Goal: Information Seeking & Learning: Learn about a topic

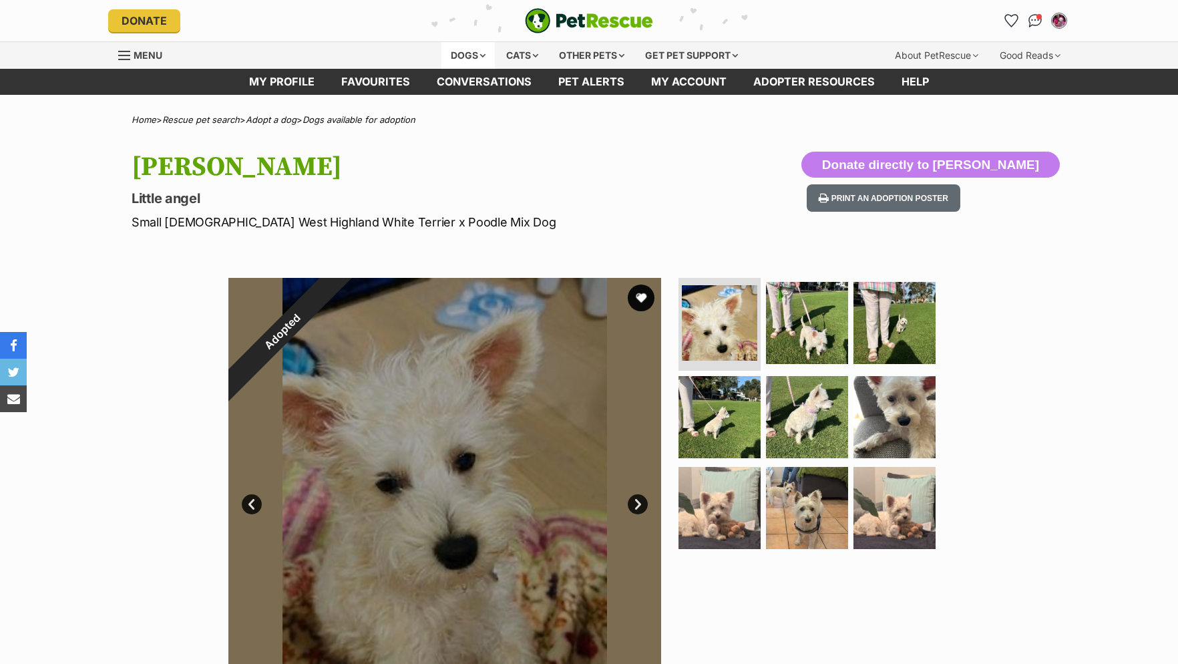
click at [474, 52] on div "Dogs" at bounding box center [467, 55] width 53 height 27
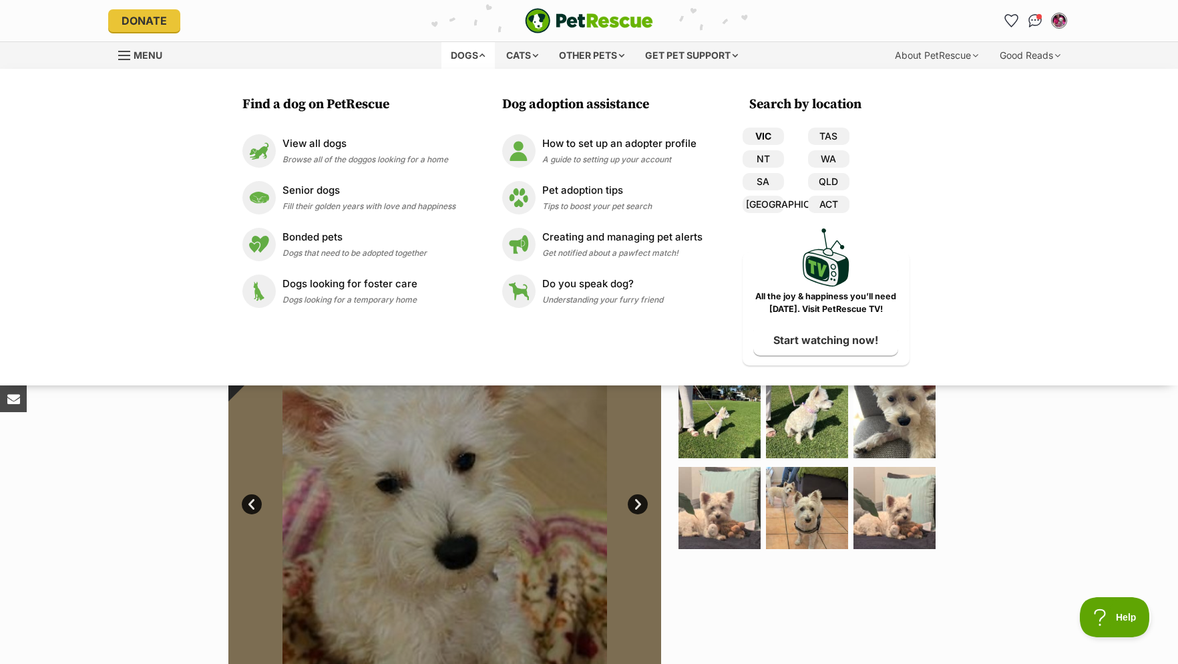
click at [760, 135] on link "VIC" at bounding box center [762, 136] width 41 height 17
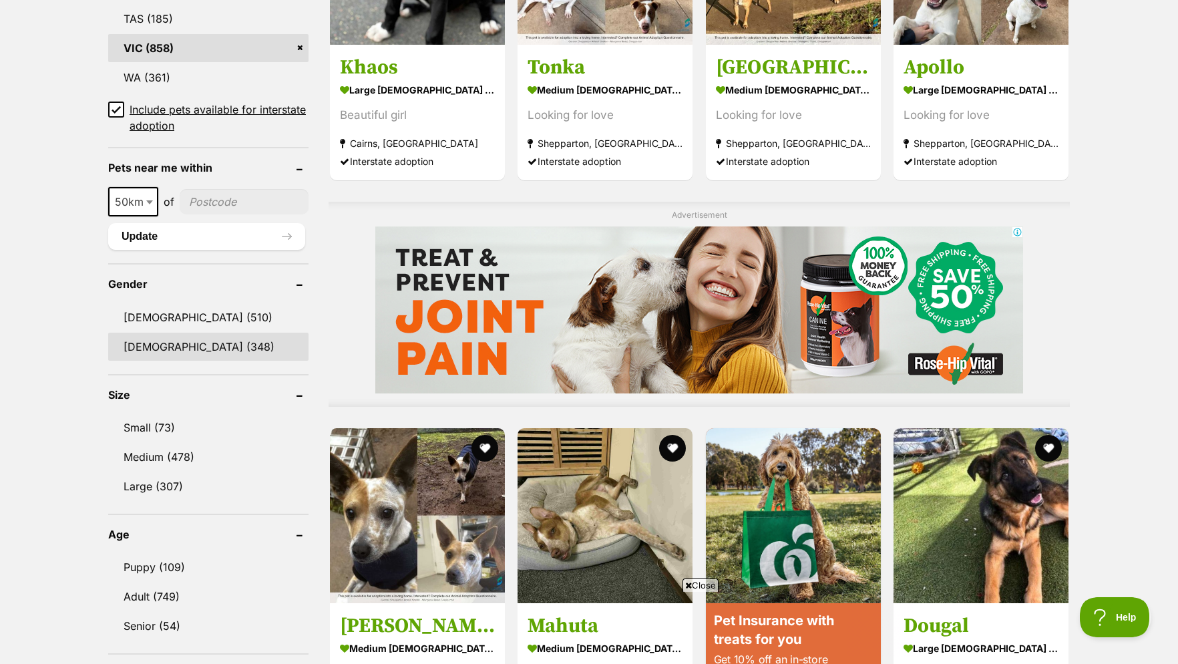
click at [166, 357] on link "[DEMOGRAPHIC_DATA] (348)" at bounding box center [208, 347] width 200 height 28
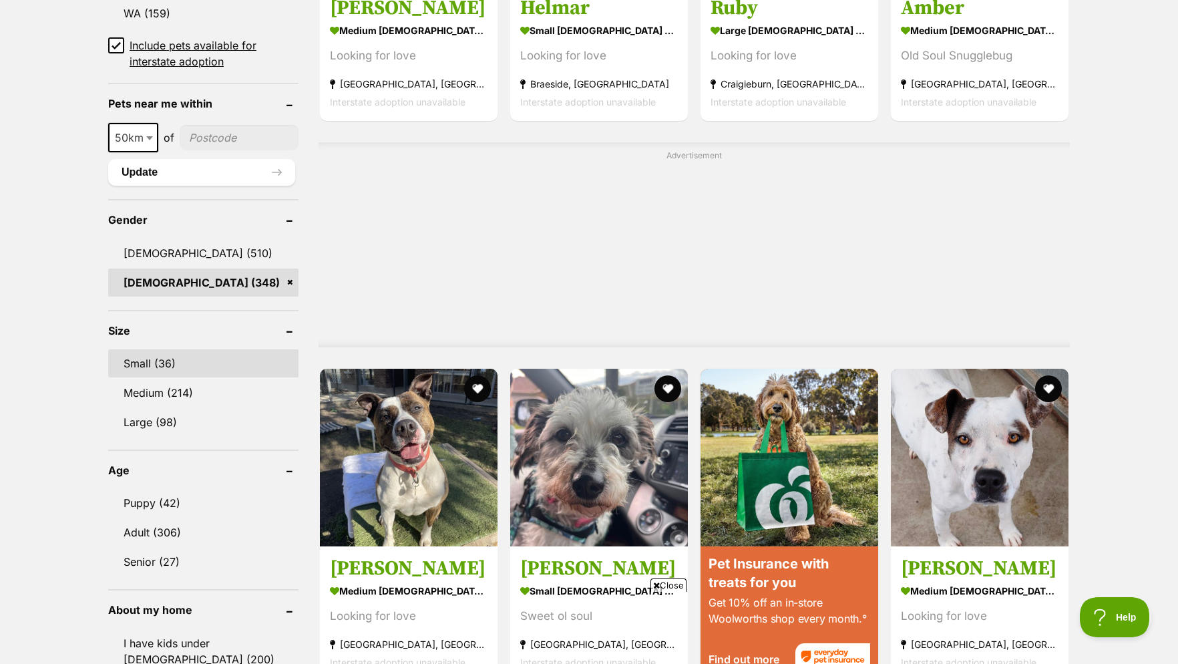
click at [166, 371] on link "Small (36)" at bounding box center [203, 363] width 190 height 28
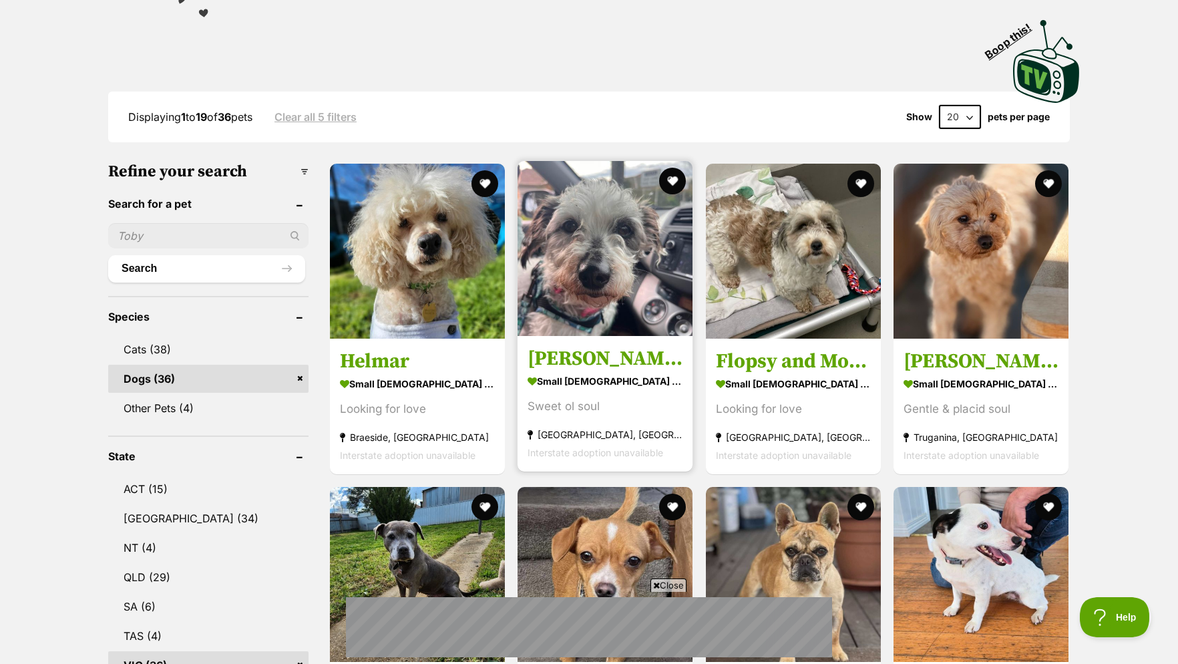
click at [618, 254] on img at bounding box center [604, 248] width 175 height 175
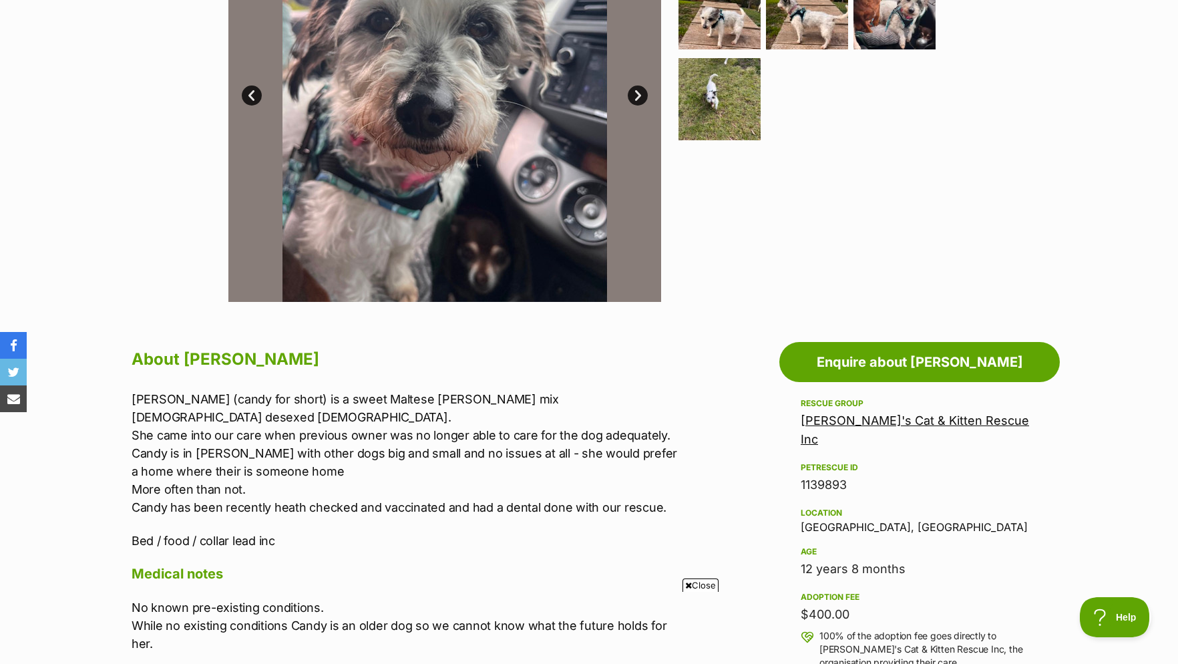
scroll to position [136, 0]
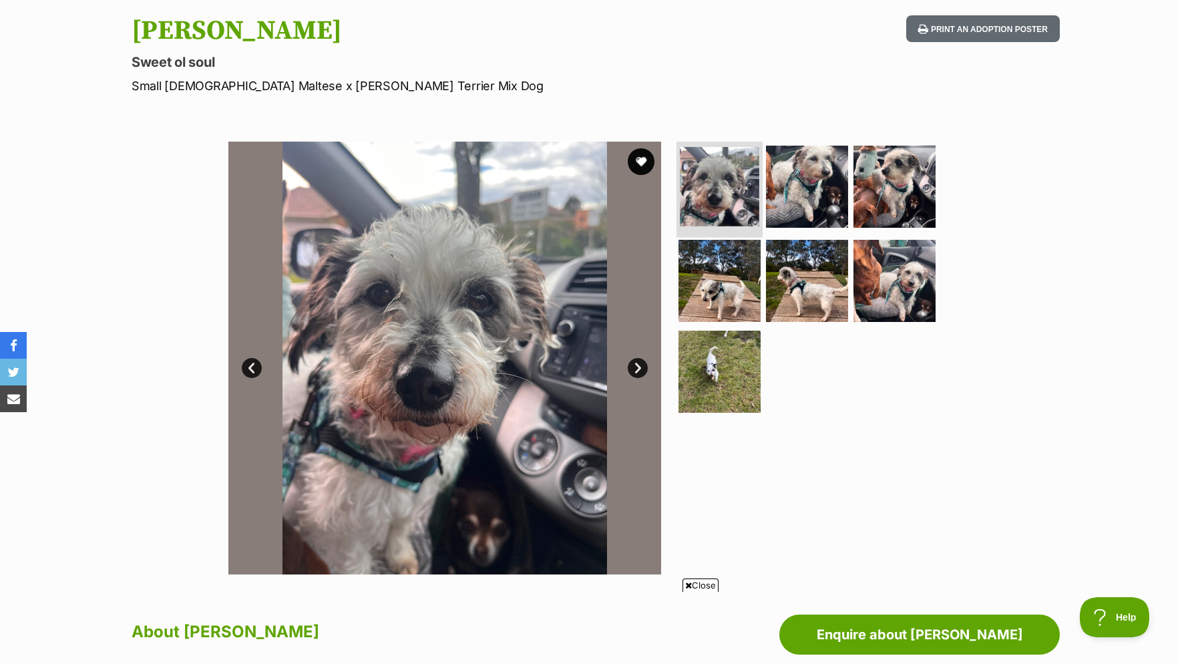
click at [693, 210] on img at bounding box center [719, 186] width 79 height 79
click at [787, 210] on img at bounding box center [807, 186] width 86 height 86
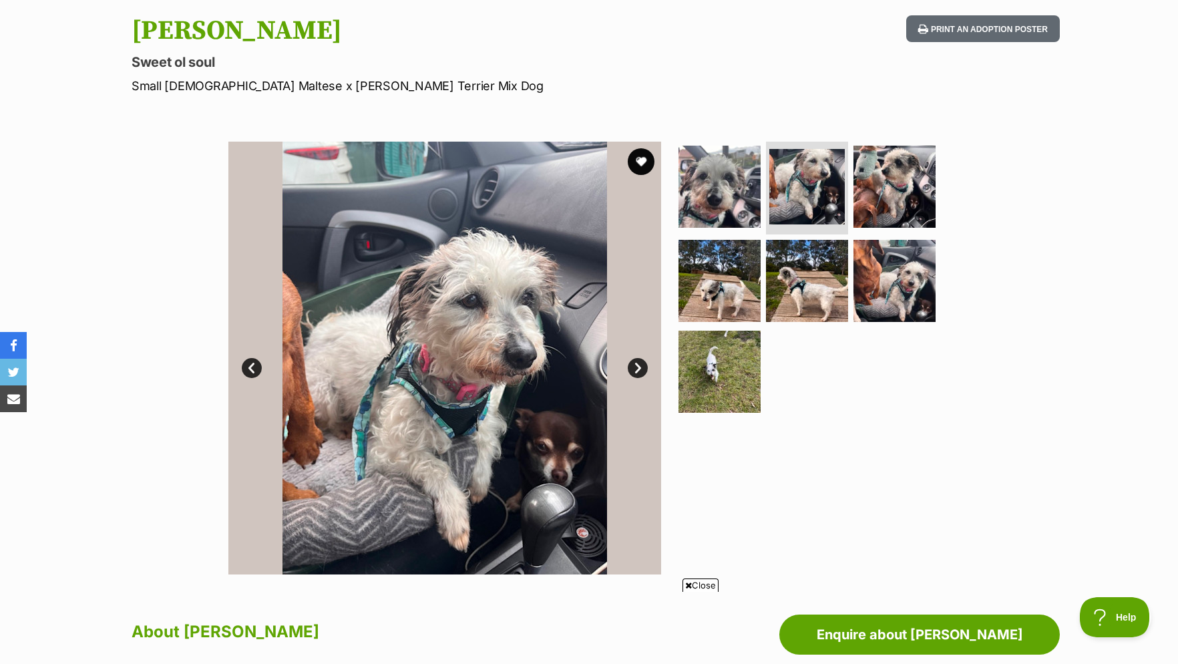
click at [637, 378] on link "Next" at bounding box center [638, 368] width 20 height 20
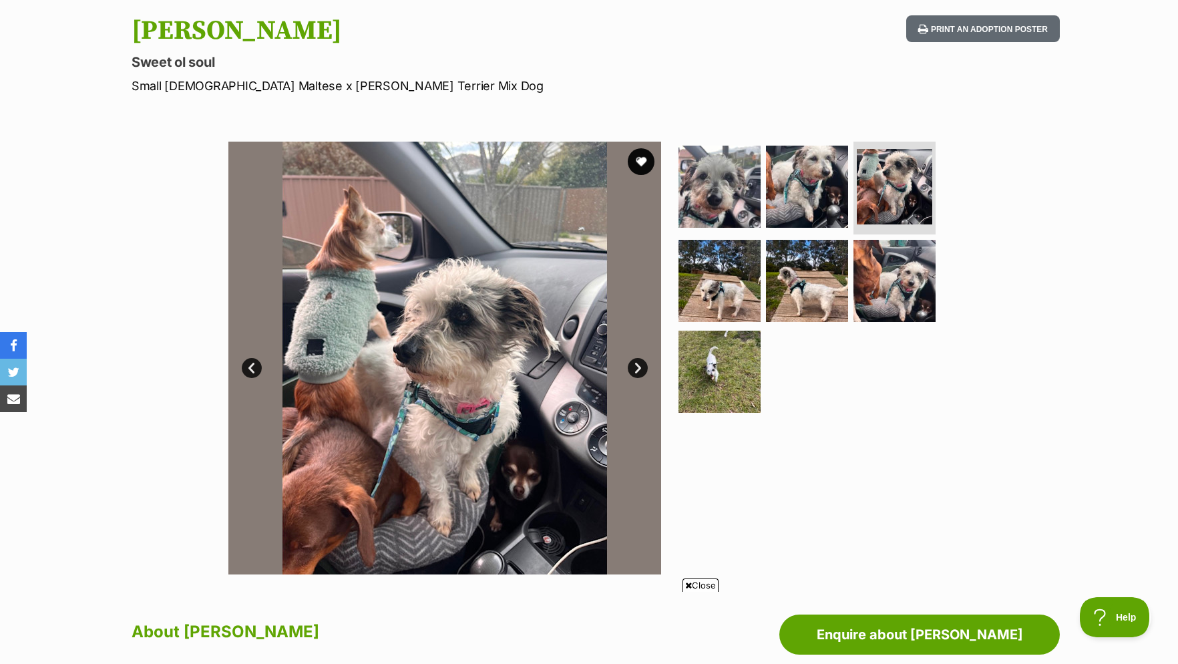
click at [633, 378] on link "Next" at bounding box center [638, 368] width 20 height 20
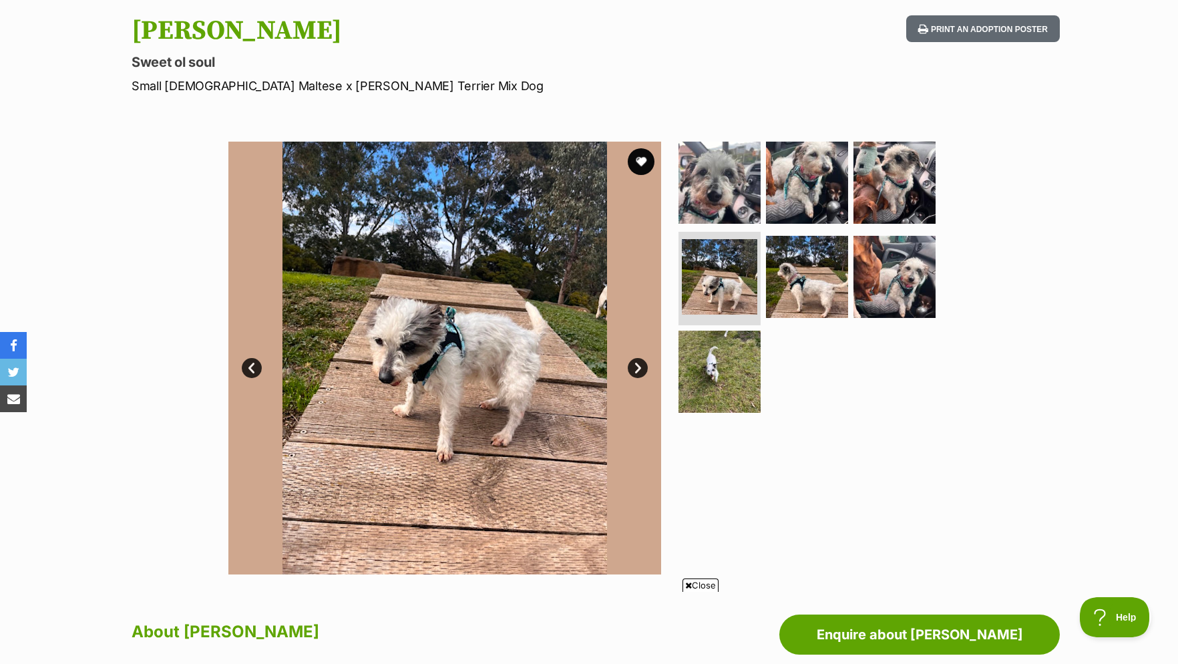
click at [636, 374] on link "Next" at bounding box center [638, 368] width 20 height 20
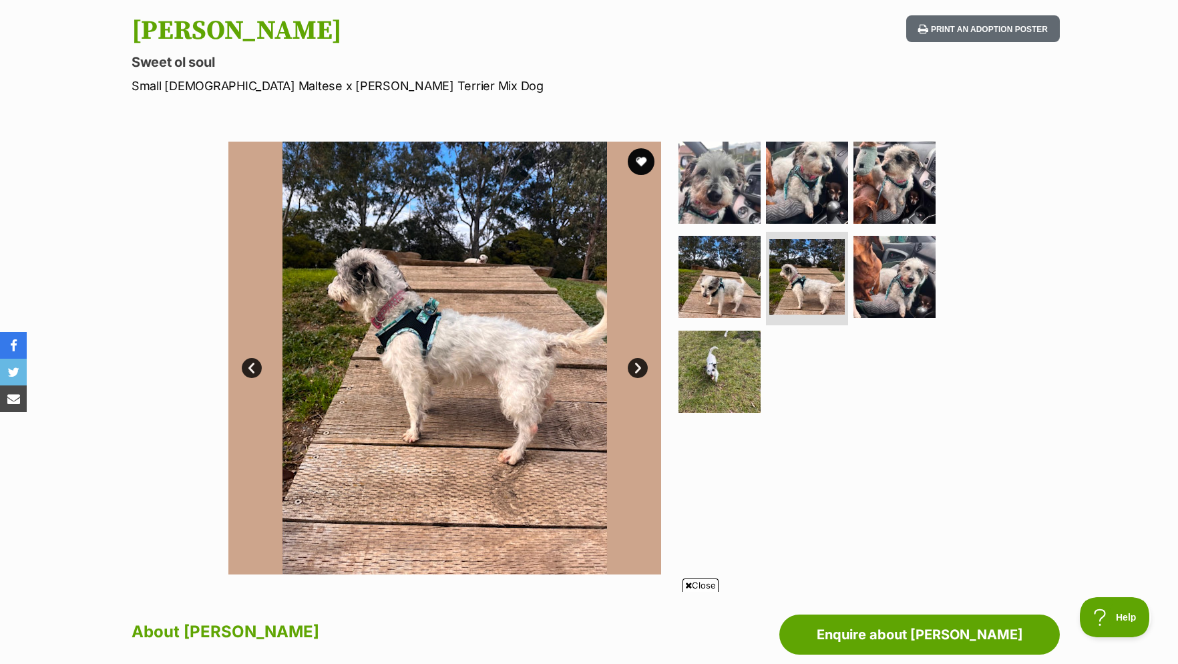
click at [636, 374] on link "Next" at bounding box center [638, 368] width 20 height 20
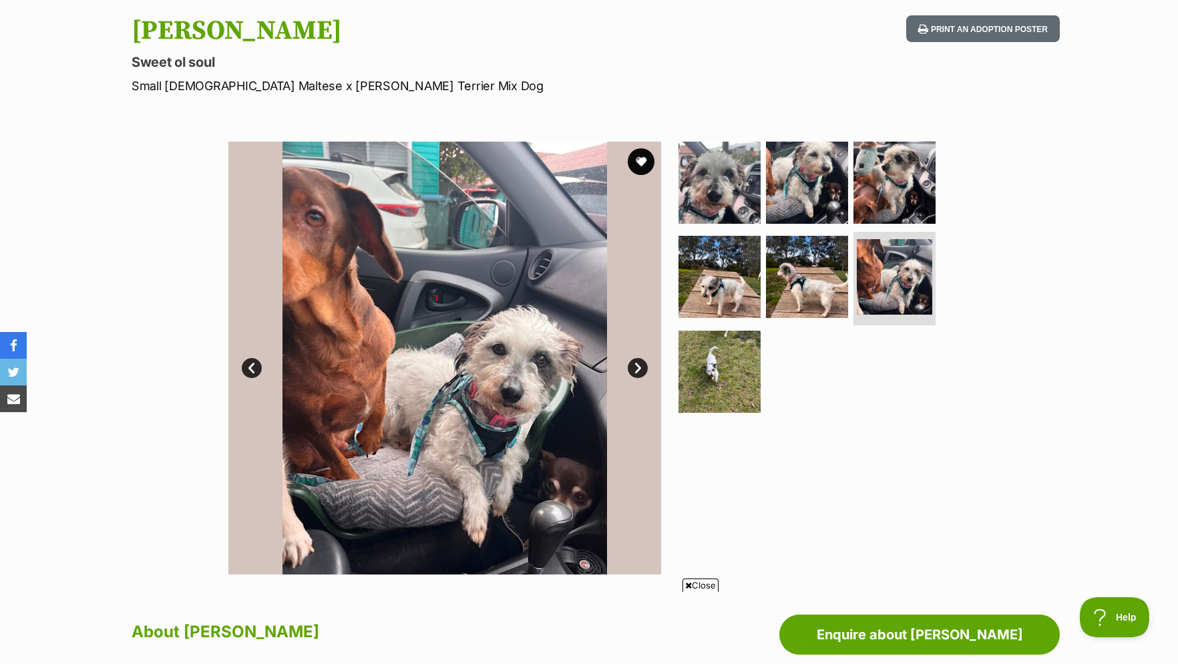
click at [636, 374] on link "Next" at bounding box center [638, 368] width 20 height 20
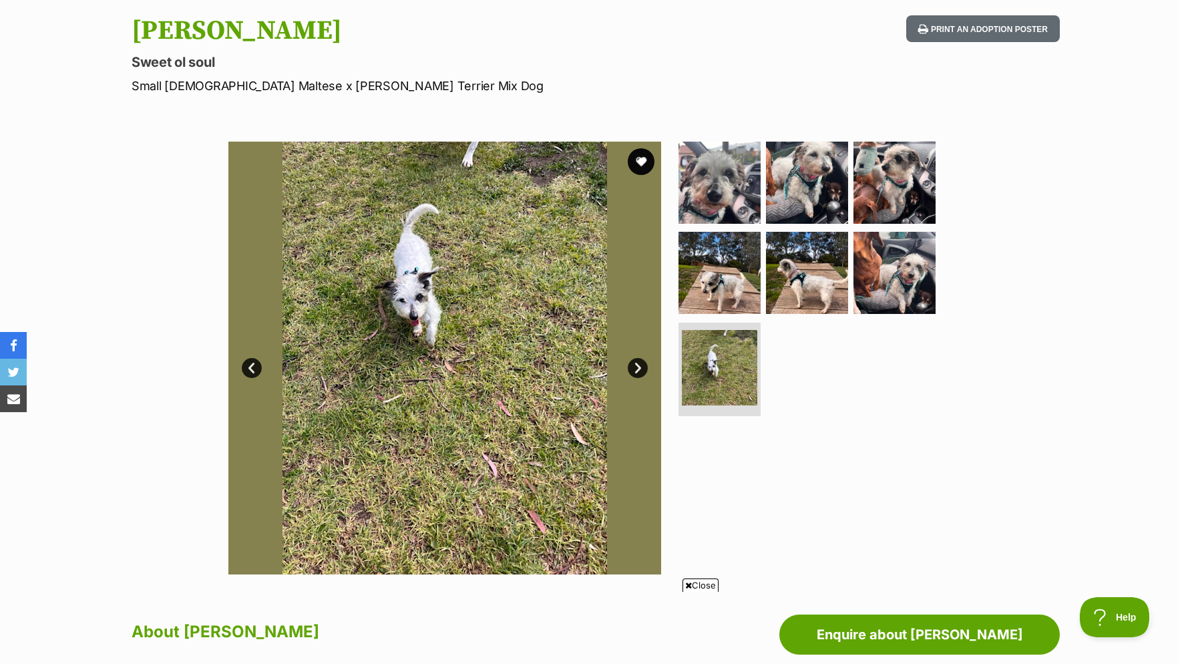
click at [636, 374] on link "Next" at bounding box center [638, 368] width 20 height 20
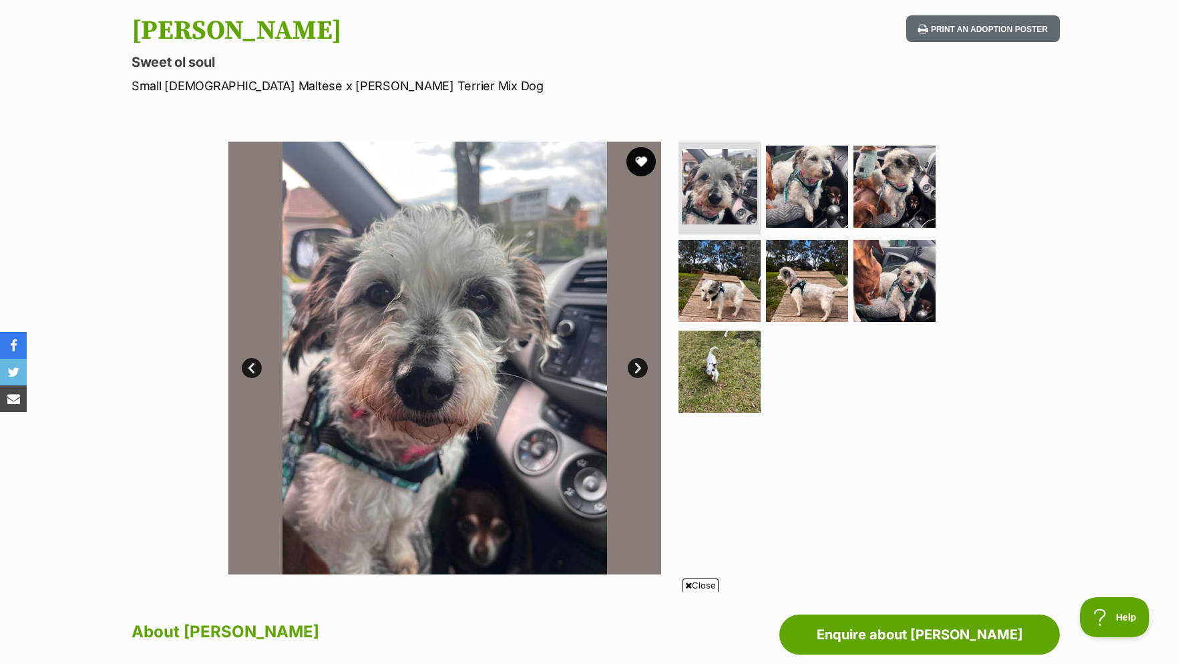
click at [645, 169] on button "favourite" at bounding box center [640, 161] width 29 height 29
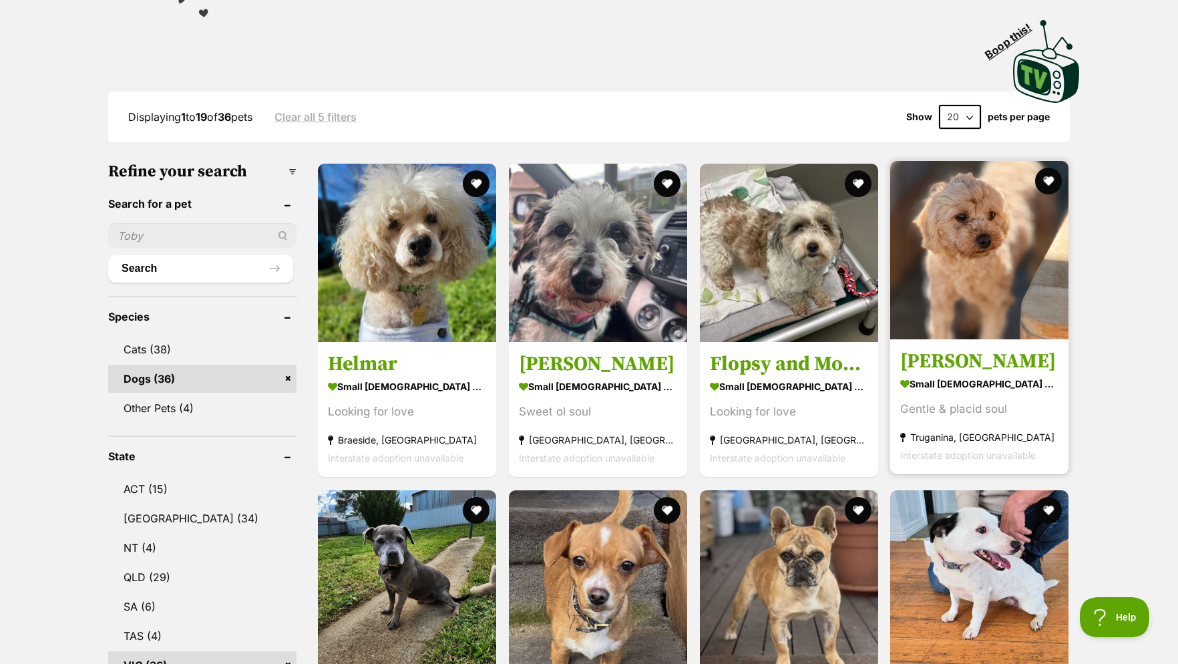
click at [981, 308] on img at bounding box center [979, 250] width 178 height 178
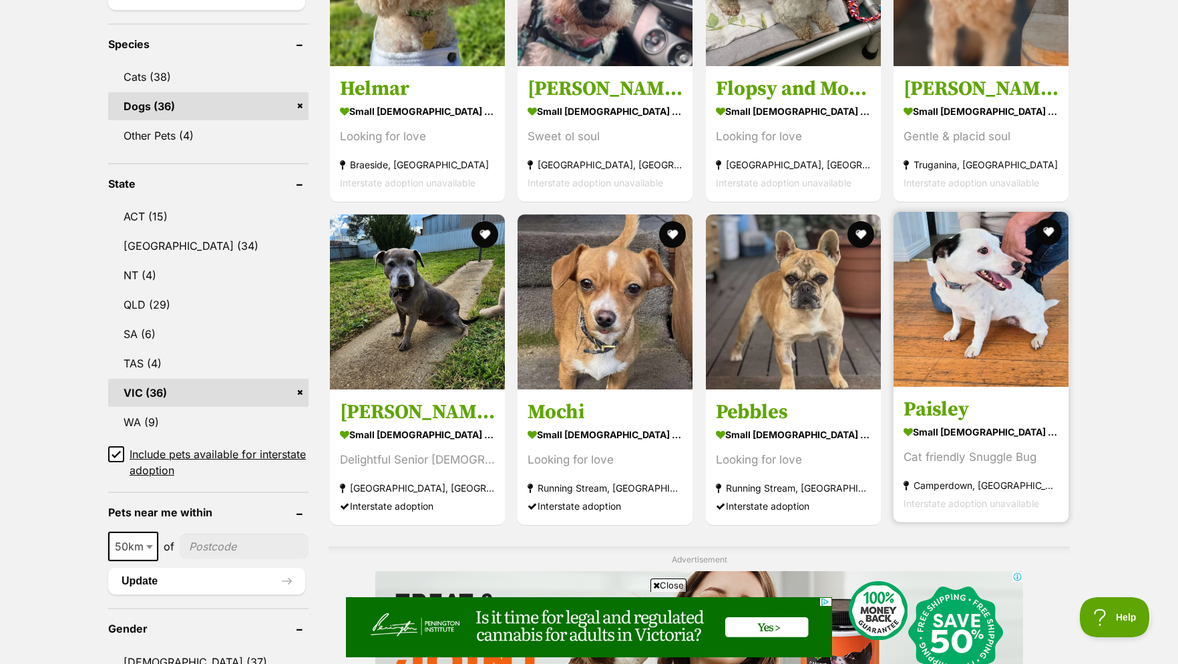
click at [980, 349] on img at bounding box center [980, 299] width 175 height 175
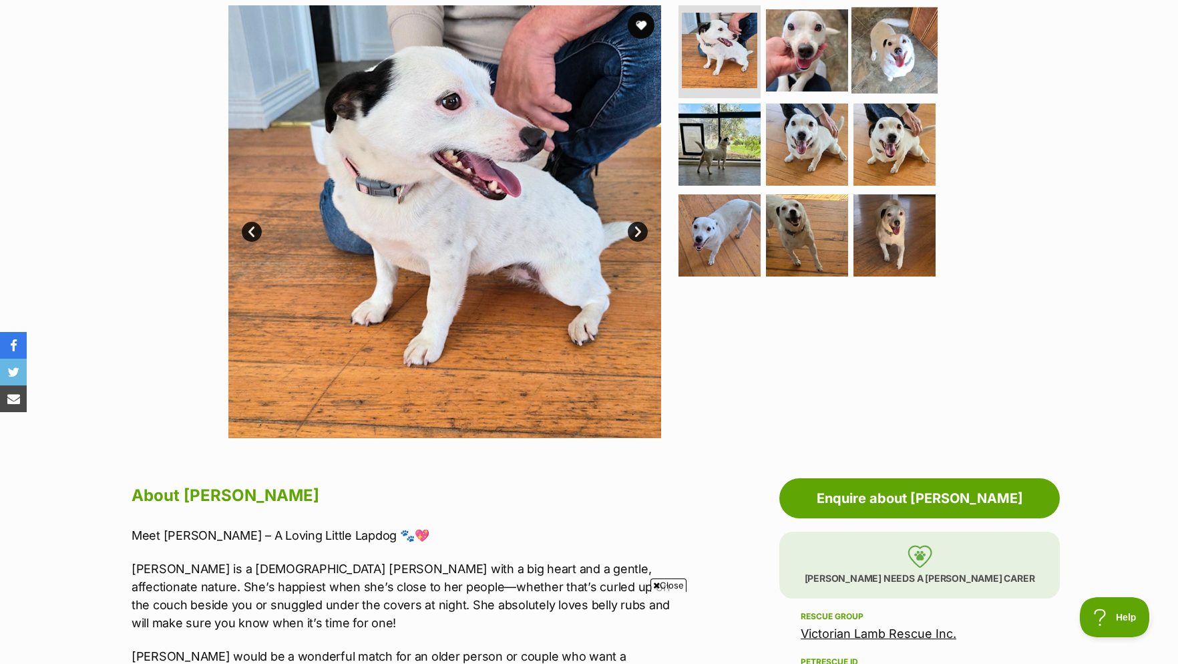
scroll to position [68, 0]
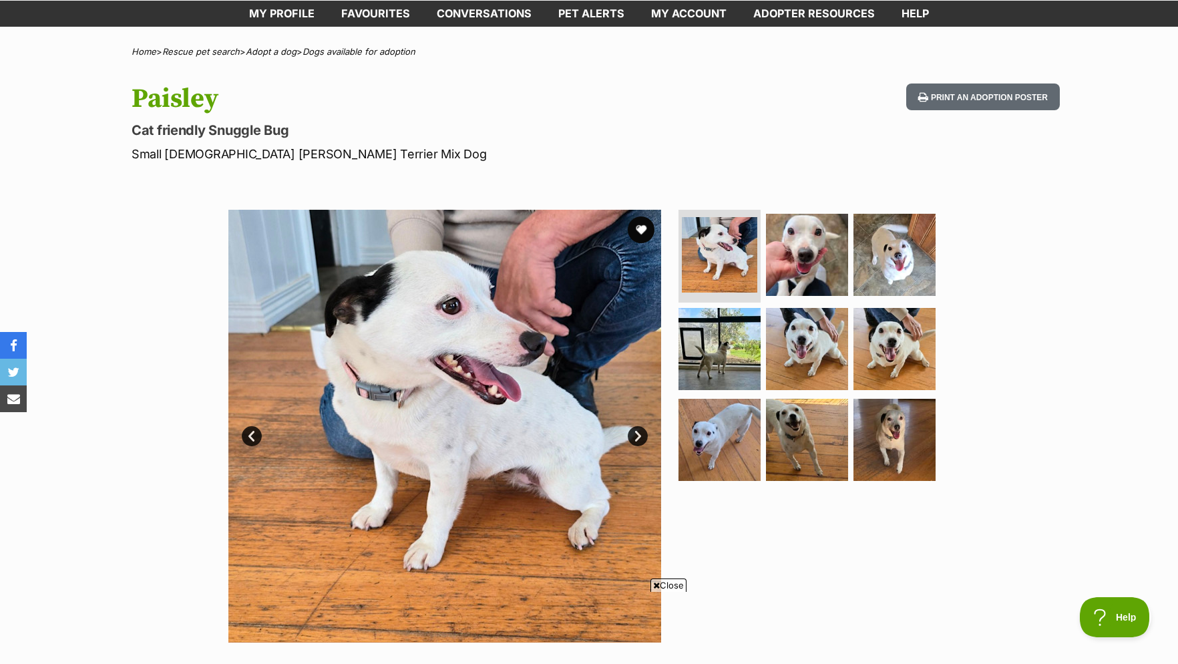
click at [638, 446] on link "Next" at bounding box center [638, 436] width 20 height 20
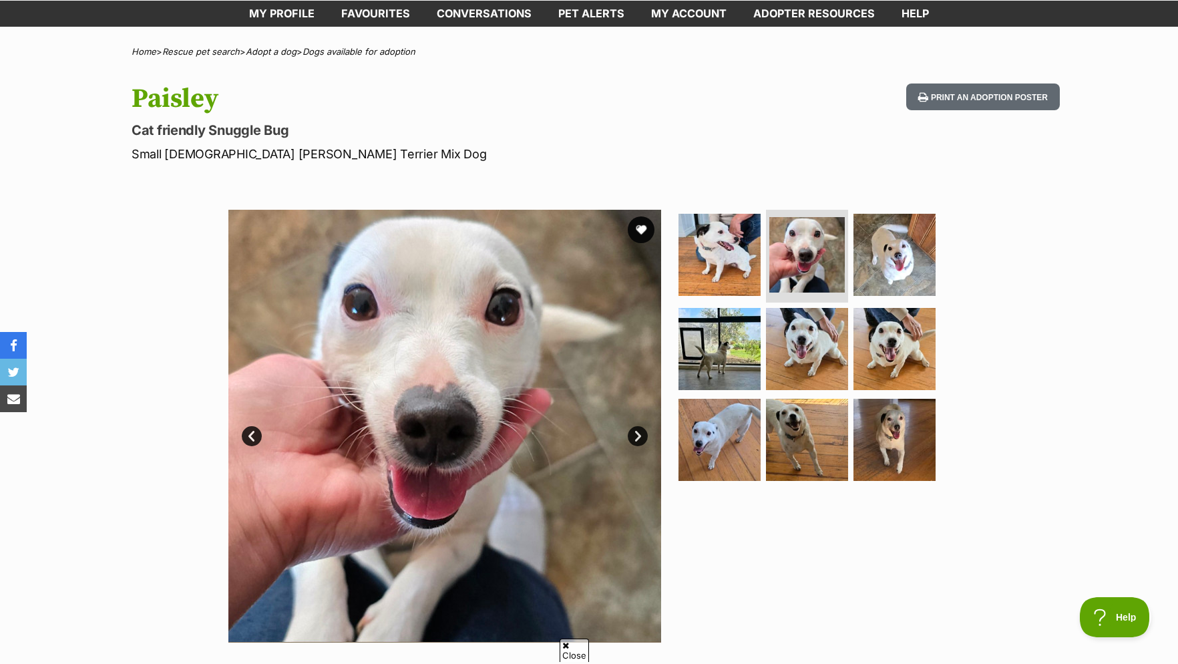
click at [638, 446] on link "Next" at bounding box center [638, 436] width 20 height 20
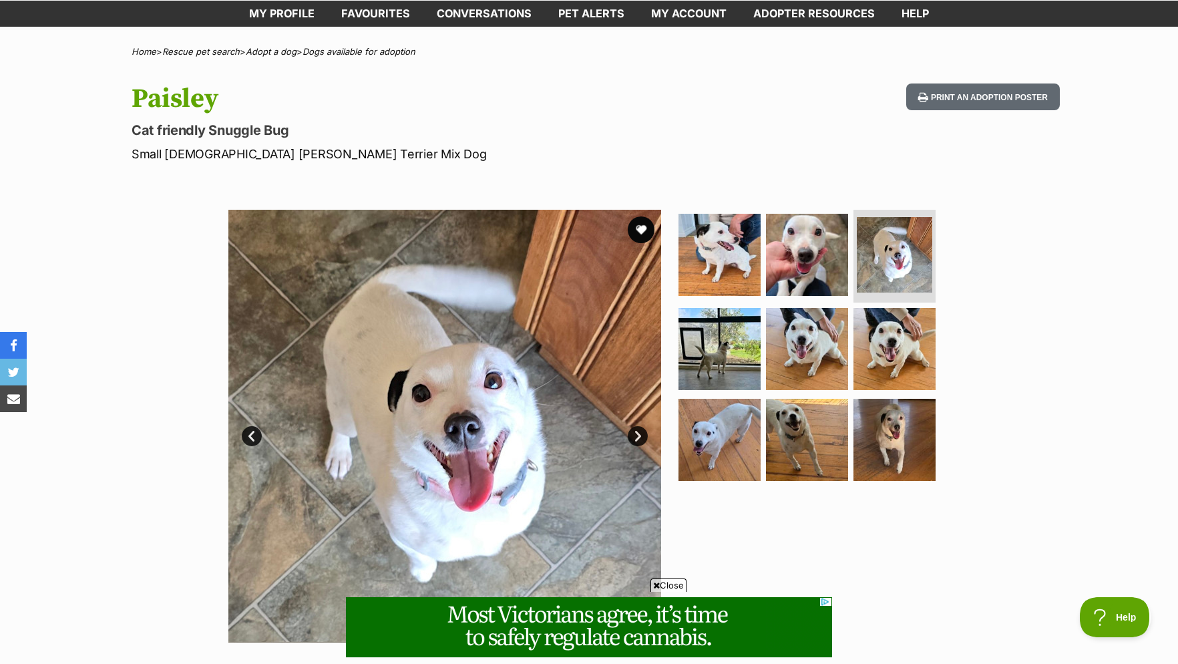
scroll to position [0, 0]
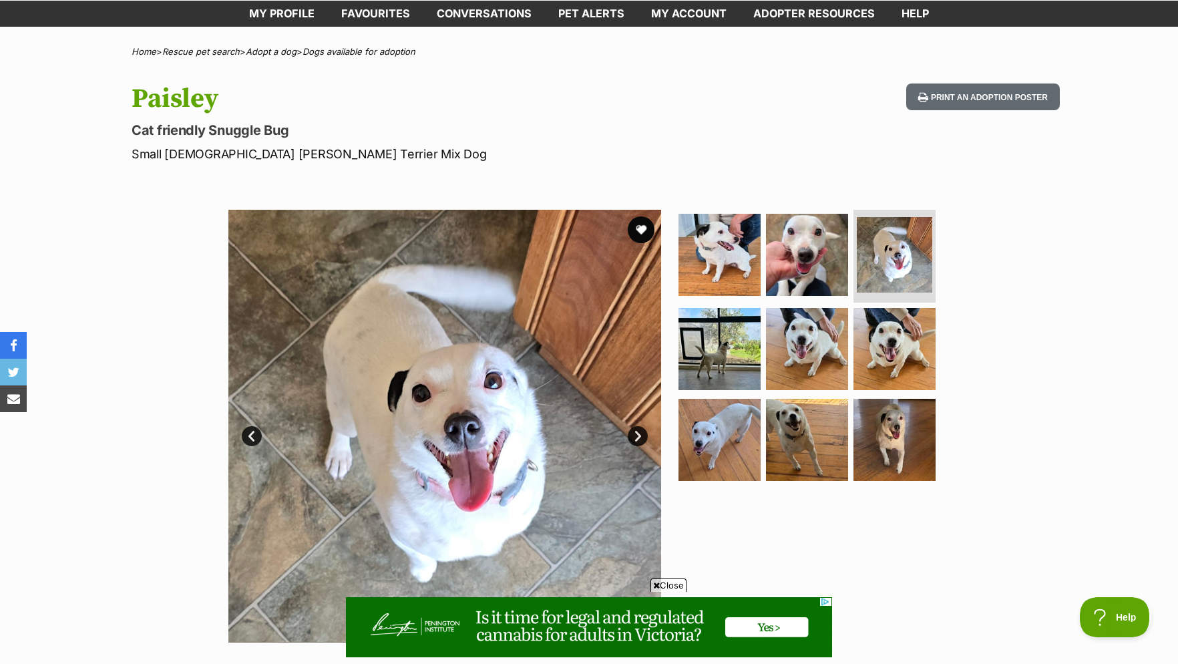
click at [638, 446] on link "Next" at bounding box center [638, 436] width 20 height 20
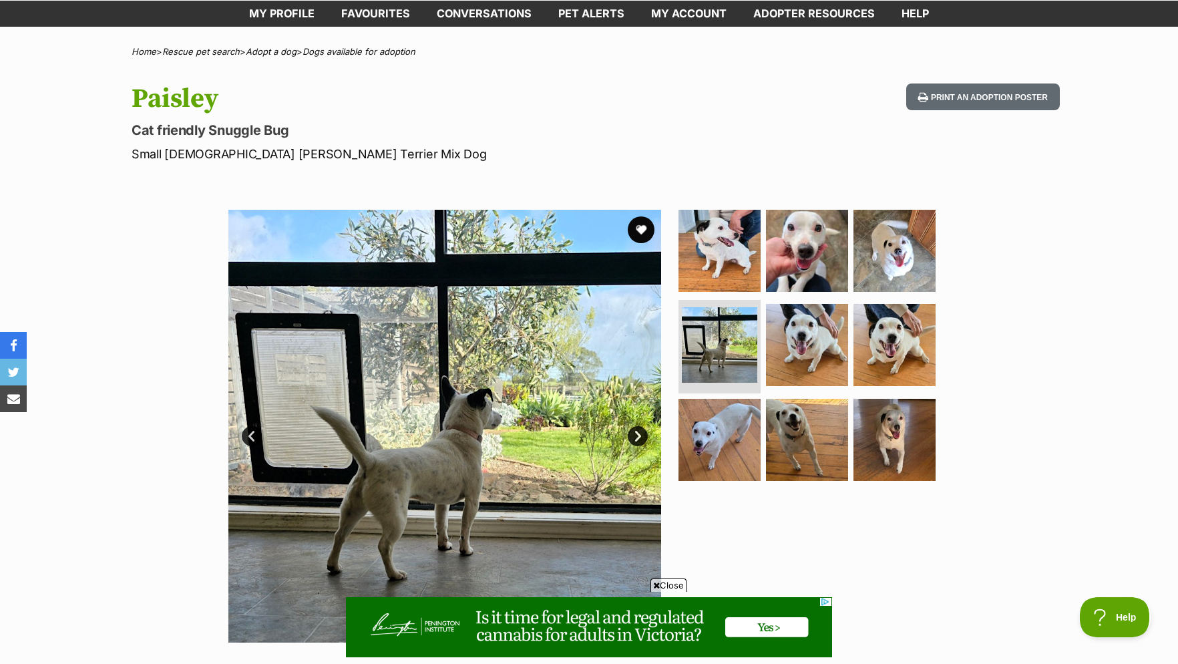
click at [638, 446] on link "Next" at bounding box center [638, 436] width 20 height 20
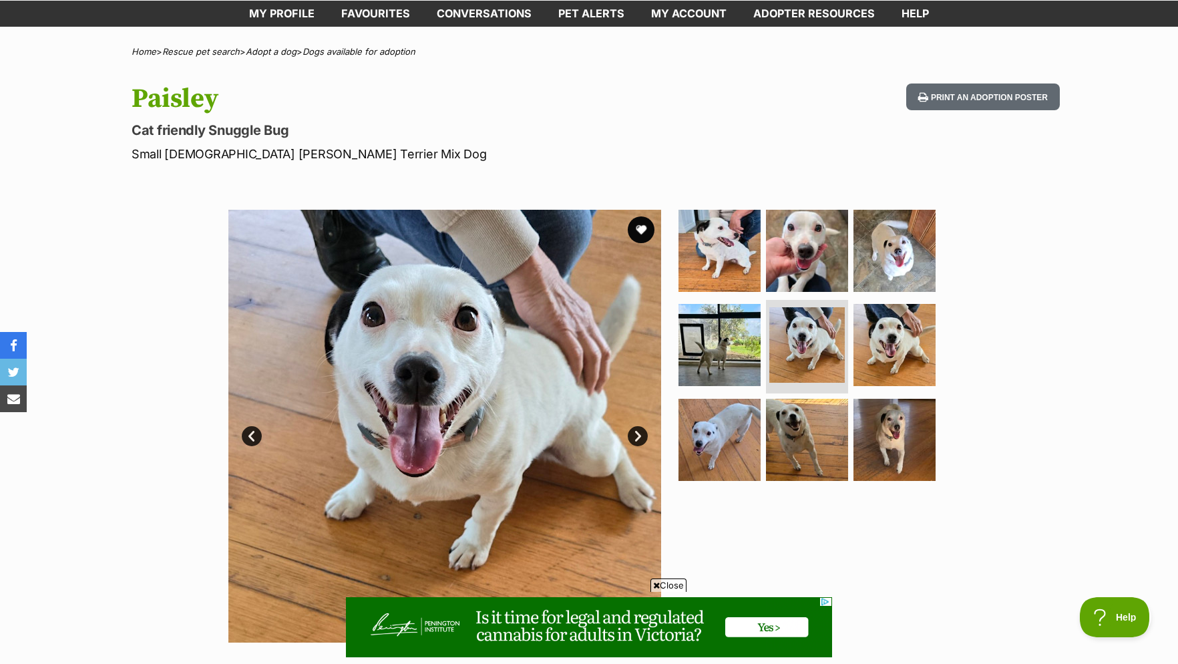
click at [638, 446] on link "Next" at bounding box center [638, 436] width 20 height 20
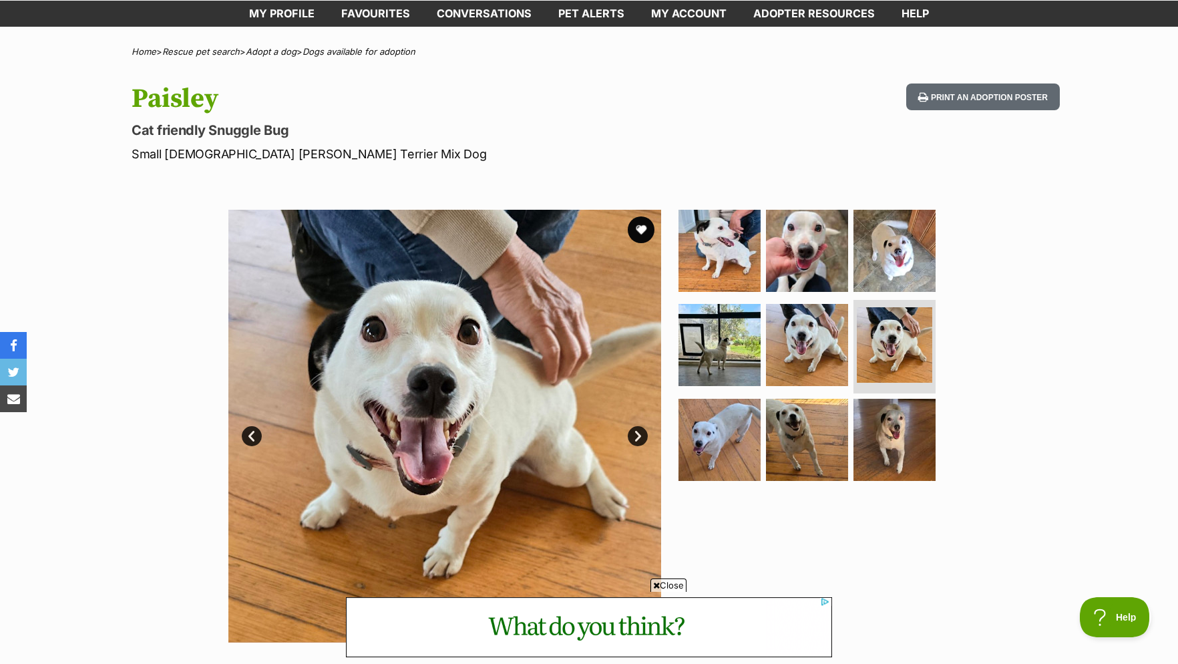
click at [638, 446] on link "Next" at bounding box center [638, 436] width 20 height 20
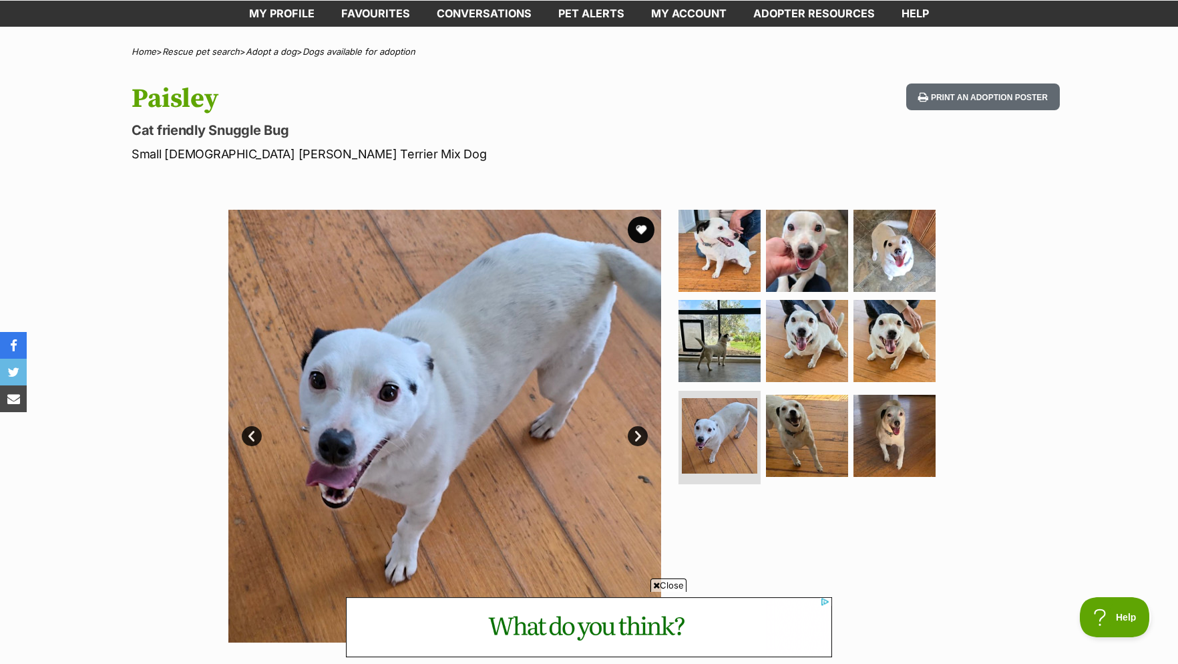
click at [638, 446] on link "Next" at bounding box center [638, 436] width 20 height 20
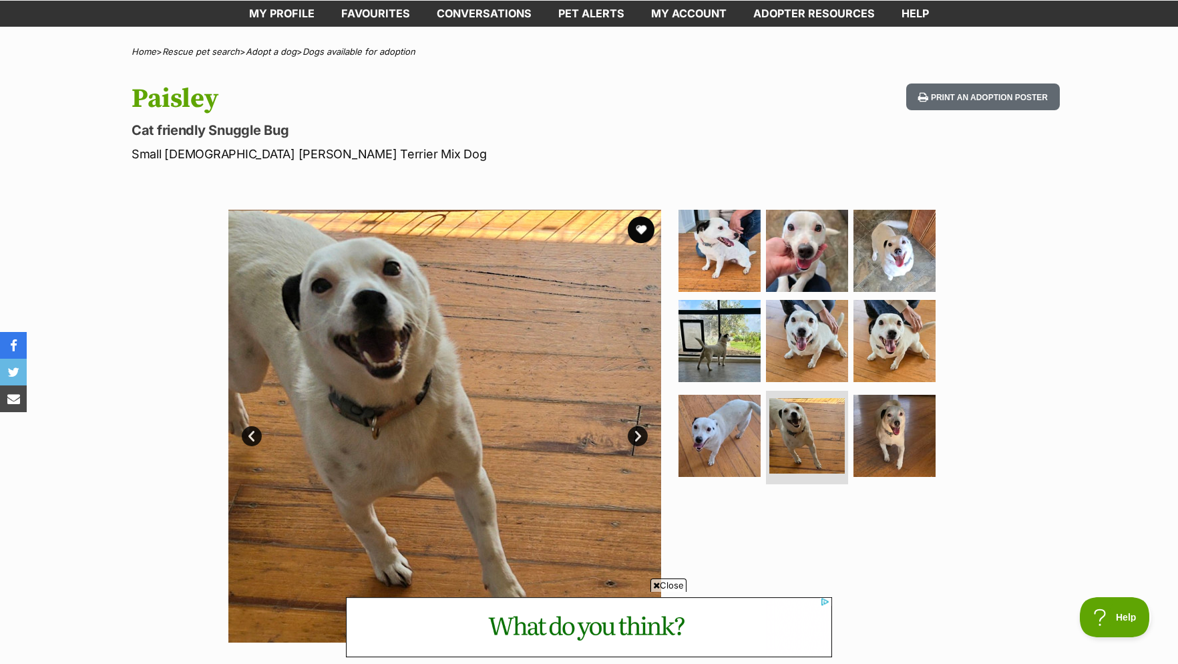
click at [638, 446] on link "Next" at bounding box center [638, 436] width 20 height 20
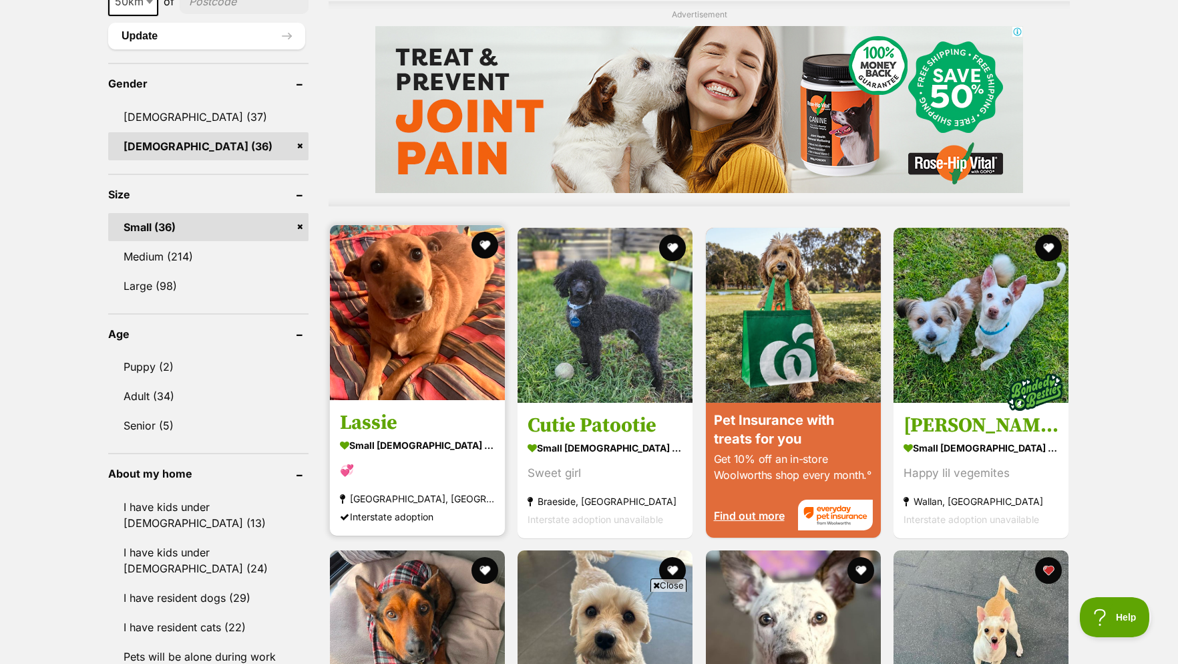
scroll to position [1430, 0]
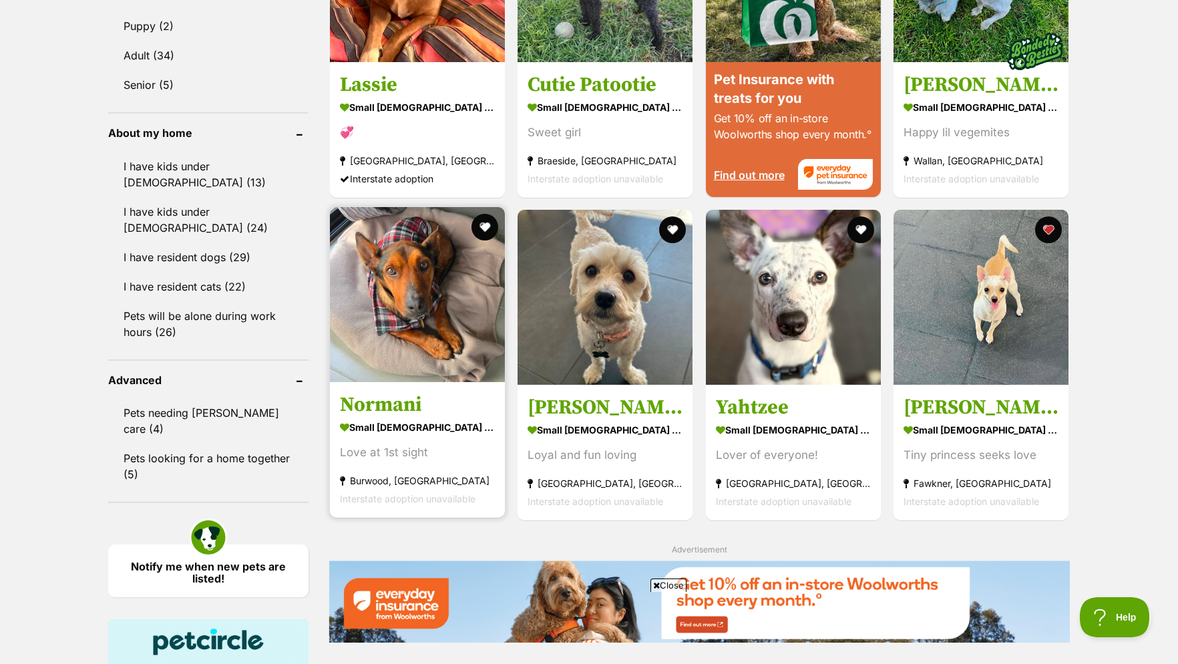
click at [395, 354] on img at bounding box center [417, 294] width 175 height 175
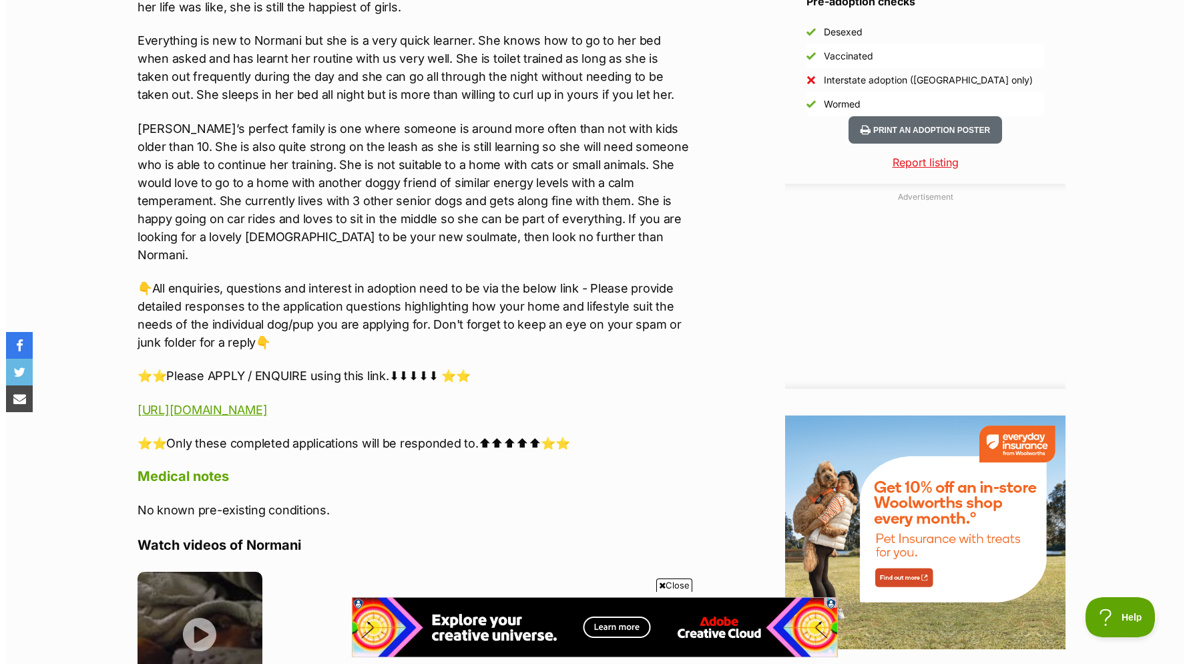
scroll to position [1498, 0]
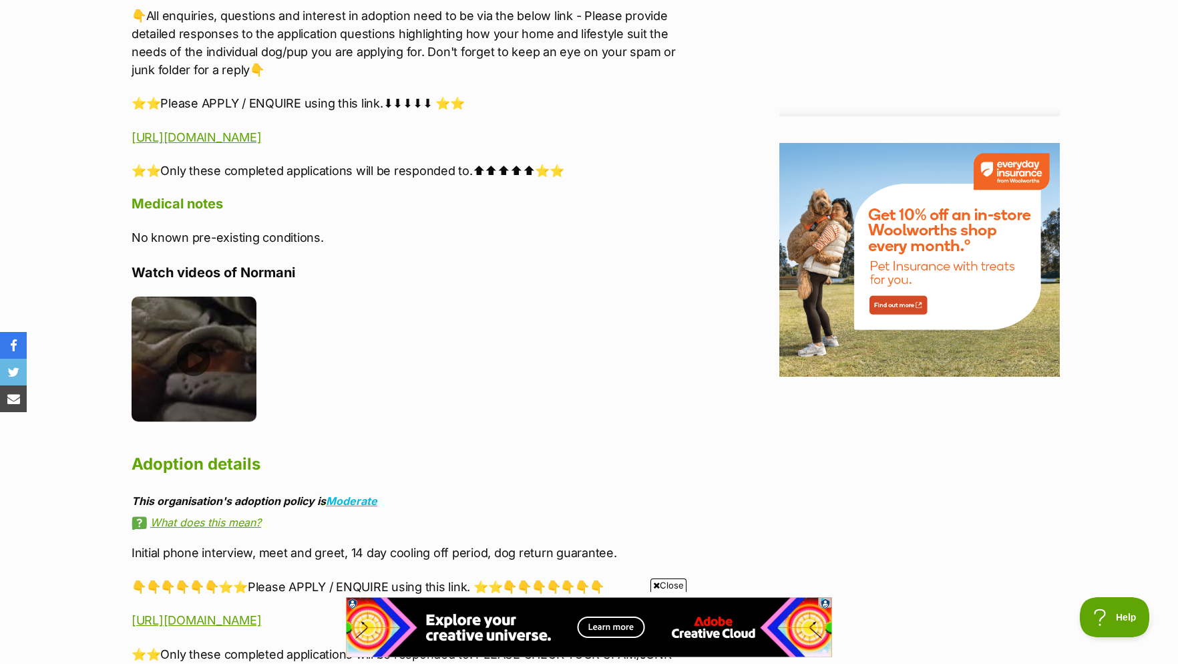
click at [190, 361] on img at bounding box center [194, 358] width 125 height 125
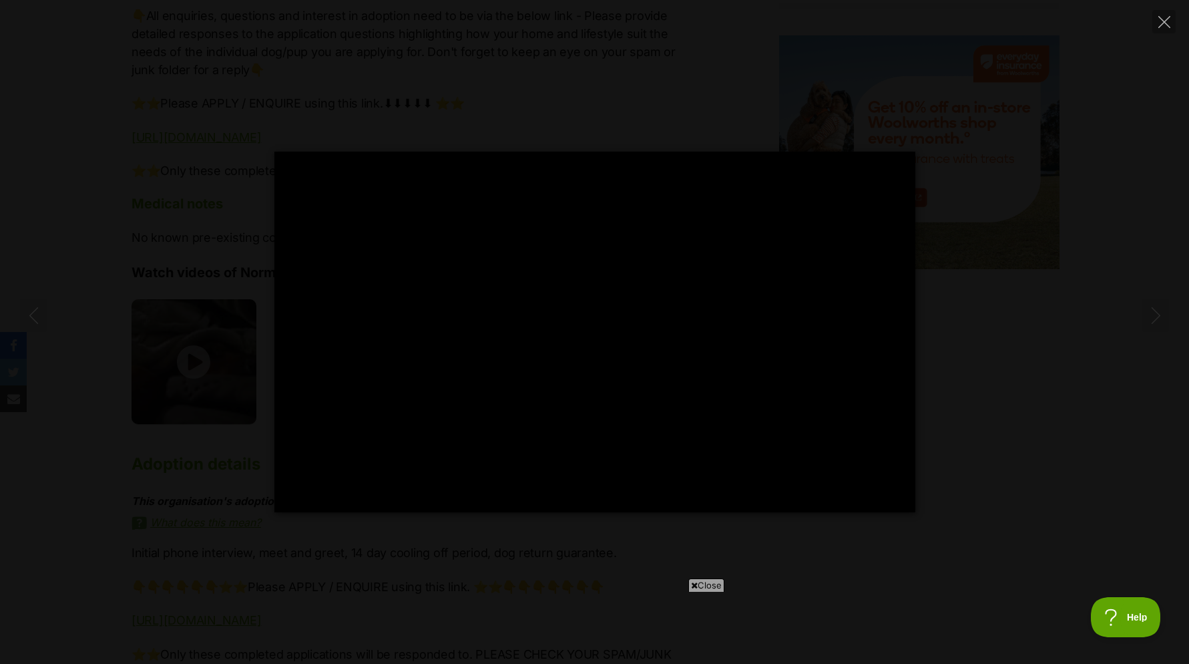
type input "100.00"
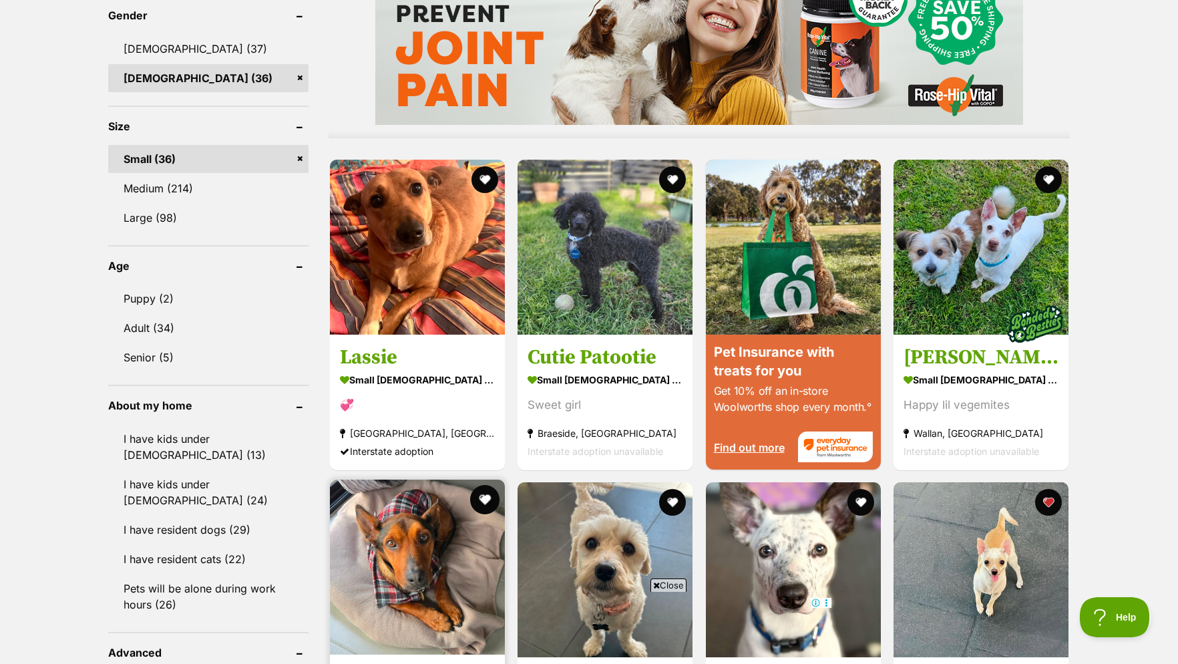
click at [480, 485] on button "favourite" at bounding box center [484, 499] width 29 height 29
click at [445, 479] on img at bounding box center [417, 566] width 175 height 175
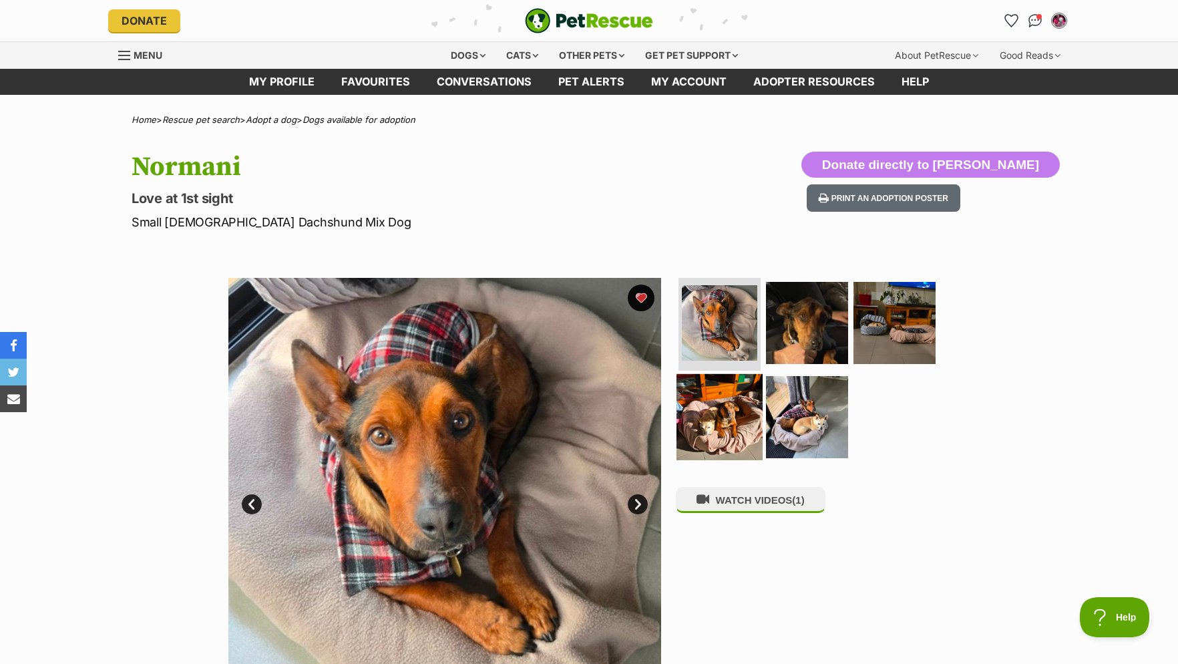
click at [697, 429] on img at bounding box center [719, 417] width 86 height 86
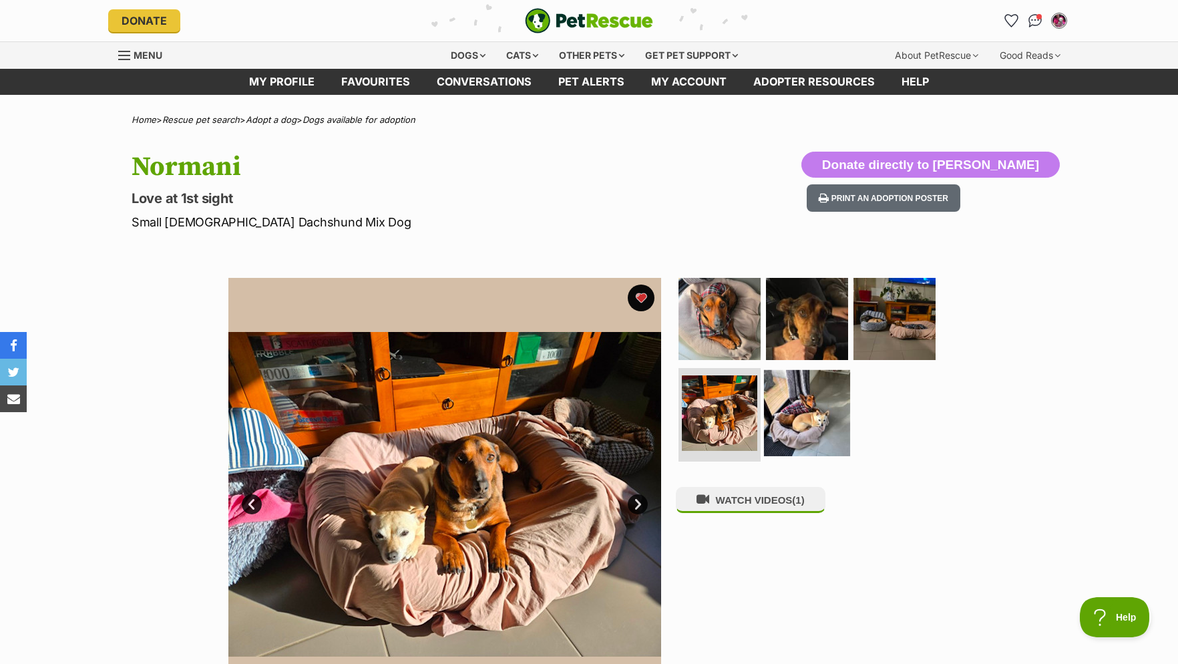
click at [787, 419] on img at bounding box center [807, 413] width 86 height 86
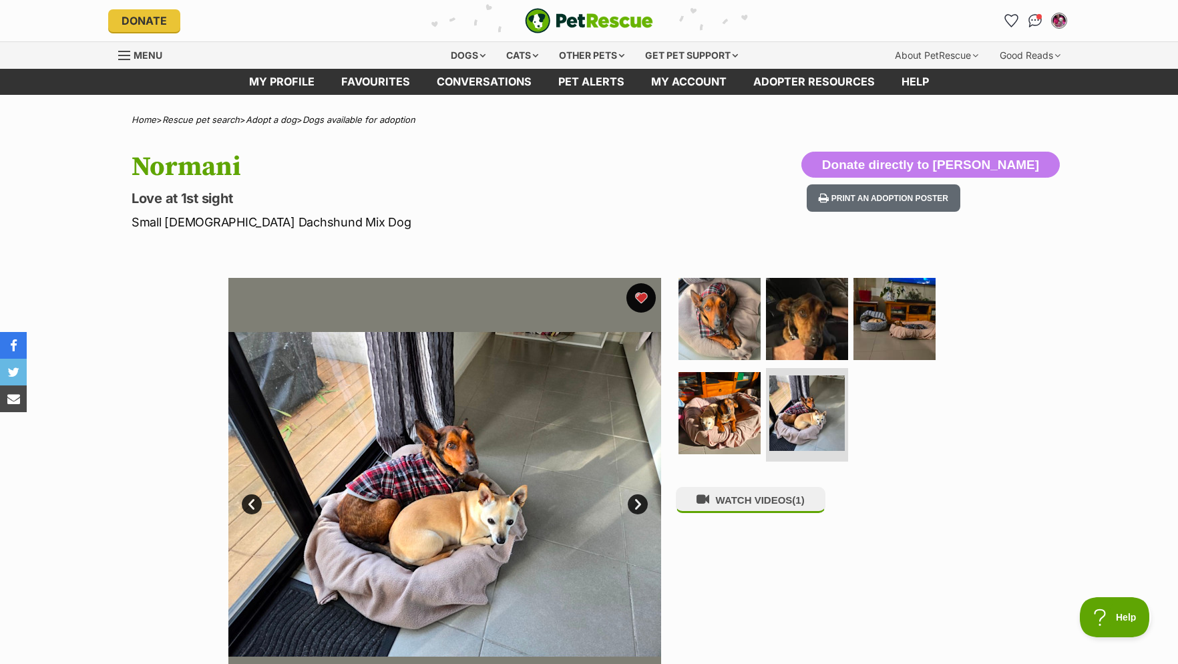
click at [640, 307] on button "favourite" at bounding box center [640, 297] width 29 height 29
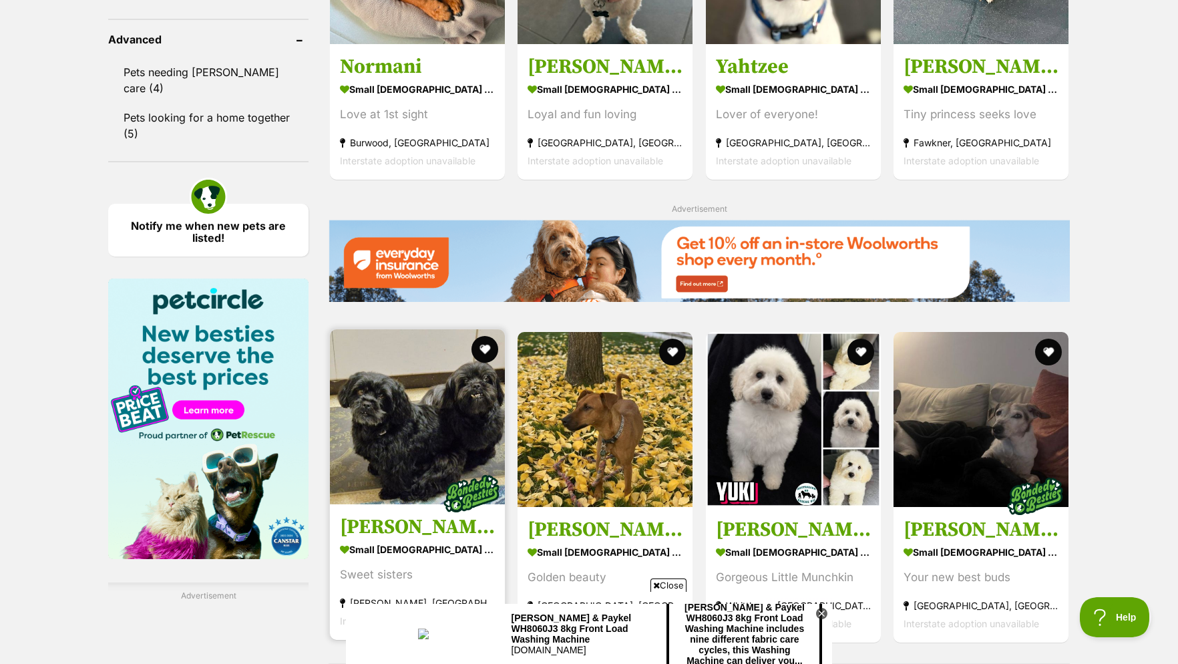
scroll to position [1975, 0]
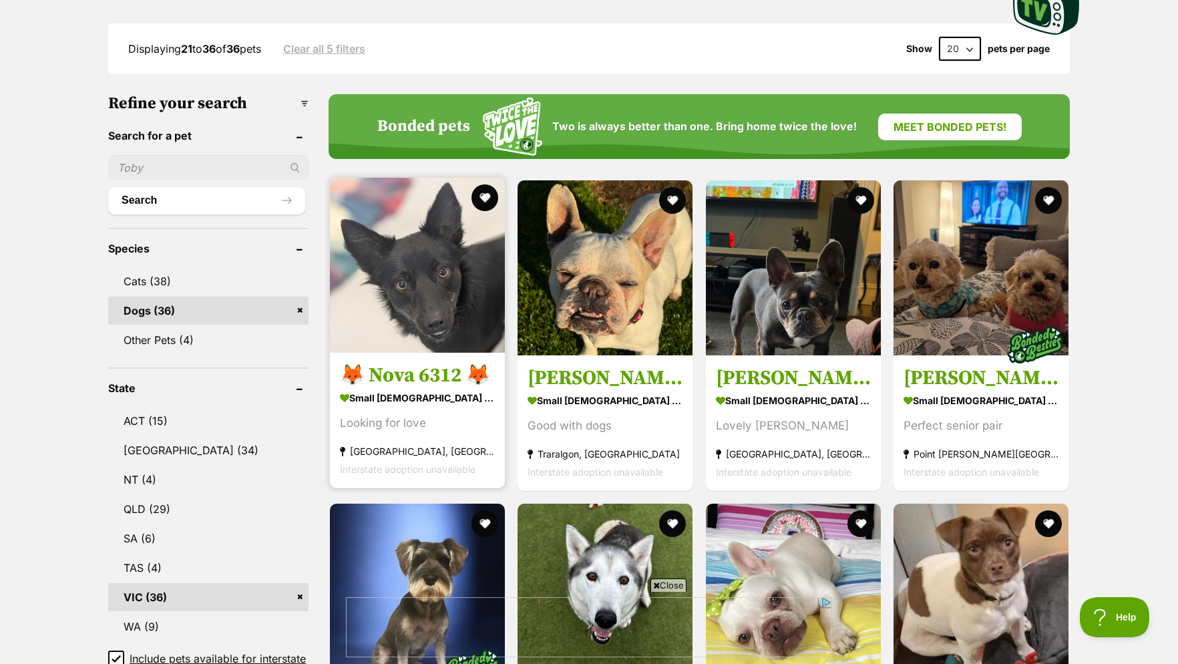
click at [441, 339] on img at bounding box center [417, 265] width 175 height 175
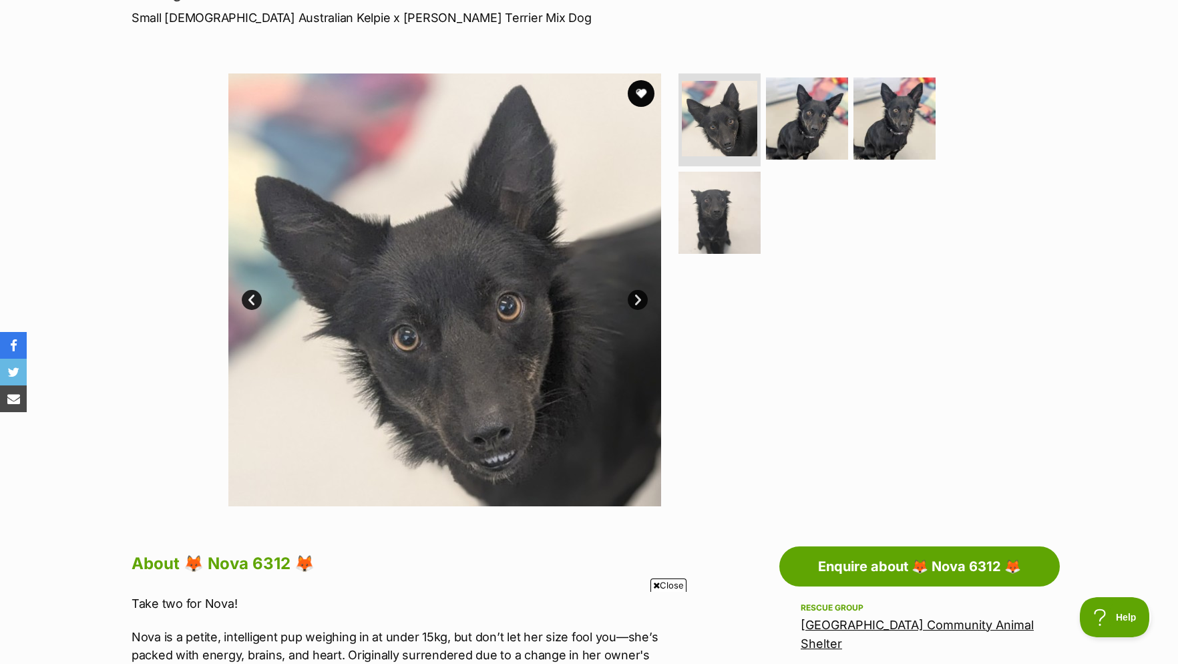
scroll to position [477, 0]
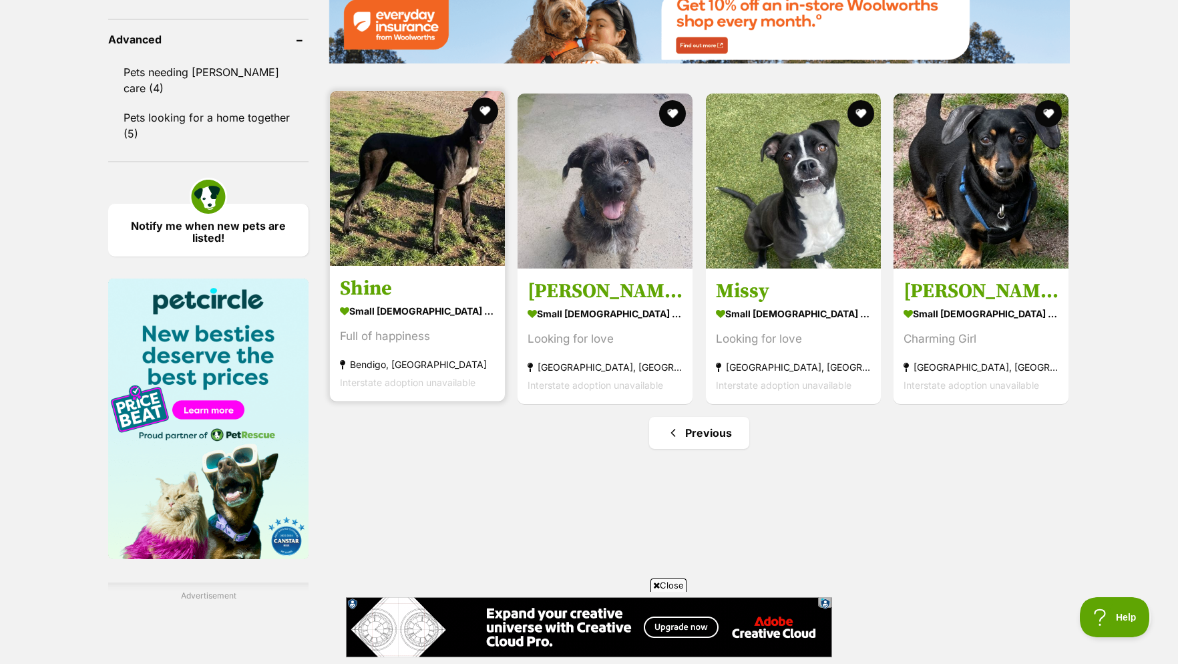
scroll to position [2043, 0]
